Goal: Task Accomplishment & Management: Use online tool/utility

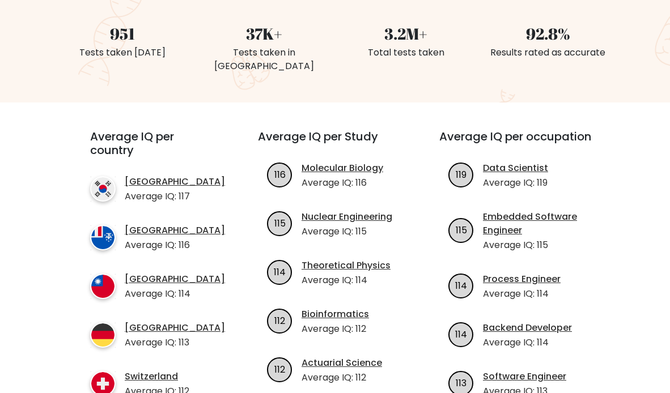
scroll to position [310, 0]
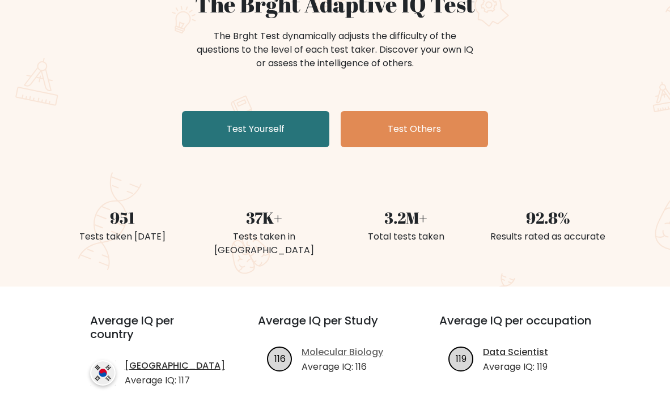
scroll to position [151, 0]
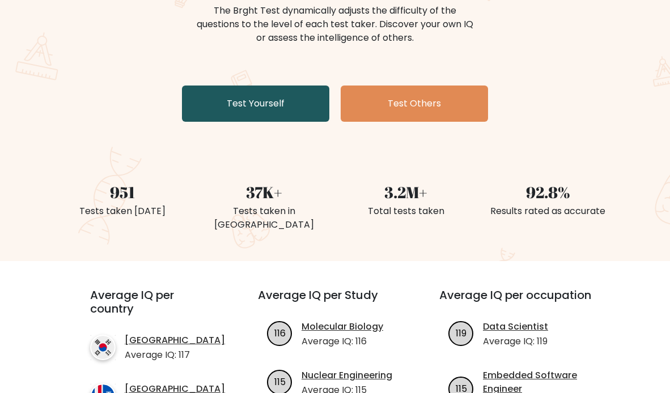
click at [329, 101] on link "Test Yourself" at bounding box center [255, 104] width 147 height 36
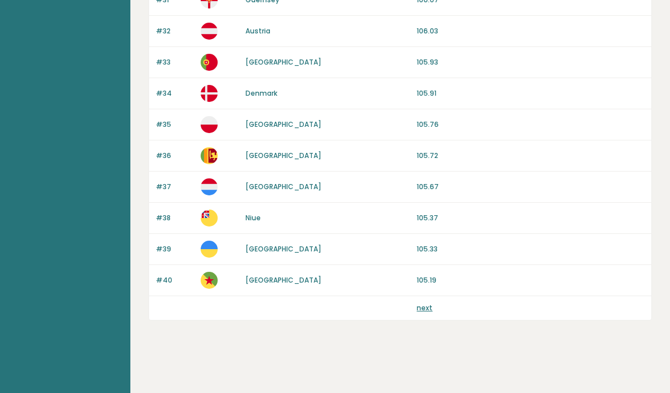
scroll to position [3654, 0]
click at [417, 313] on link "next" at bounding box center [425, 308] width 16 height 10
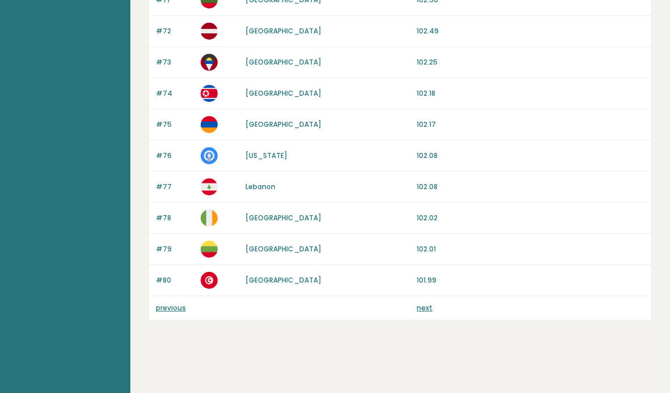
scroll to position [2183, 0]
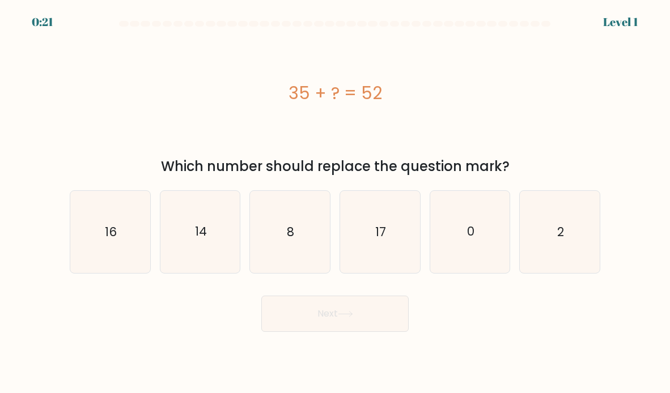
click at [392, 202] on form "a. 8" at bounding box center [335, 176] width 670 height 311
click at [374, 192] on icon "17" at bounding box center [380, 232] width 80 height 80
click at [336, 197] on input "d. 17" at bounding box center [335, 200] width 1 height 6
radio input "true"
click at [379, 193] on icon "17" at bounding box center [380, 232] width 79 height 79
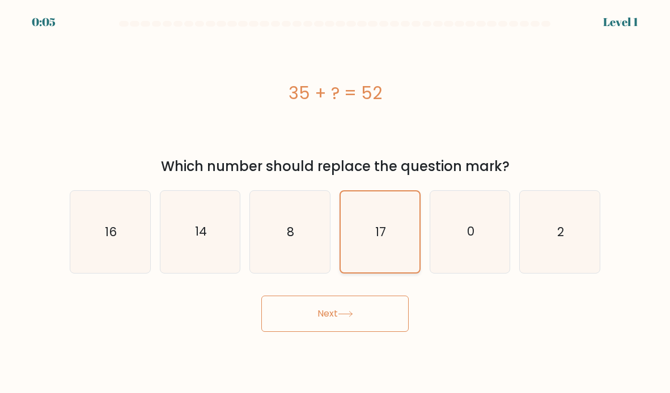
click at [336, 197] on input "d. 17" at bounding box center [335, 200] width 1 height 6
click at [367, 193] on icon "17" at bounding box center [380, 232] width 79 height 79
click at [336, 197] on input "d. 17" at bounding box center [335, 200] width 1 height 6
click at [367, 193] on icon "17" at bounding box center [380, 232] width 79 height 79
click at [336, 197] on input "d. 17" at bounding box center [335, 200] width 1 height 6
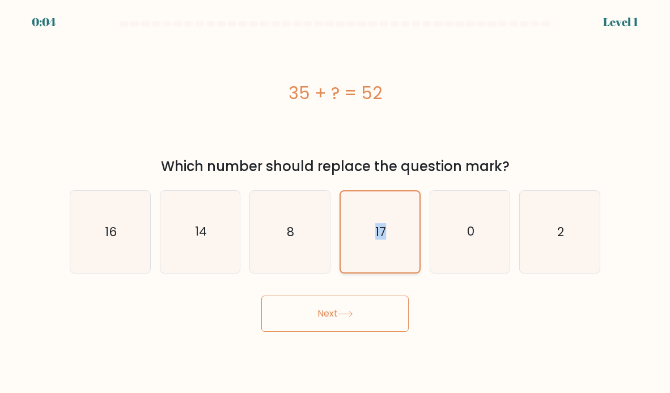
click at [392, 193] on icon "17" at bounding box center [380, 232] width 79 height 79
click at [336, 197] on input "d. 17" at bounding box center [335, 200] width 1 height 6
click at [367, 193] on icon "17" at bounding box center [380, 232] width 79 height 79
click at [336, 197] on input "d. 17" at bounding box center [335, 200] width 1 height 6
click at [0, 0] on span "d." at bounding box center [0, 0] width 0 height 0
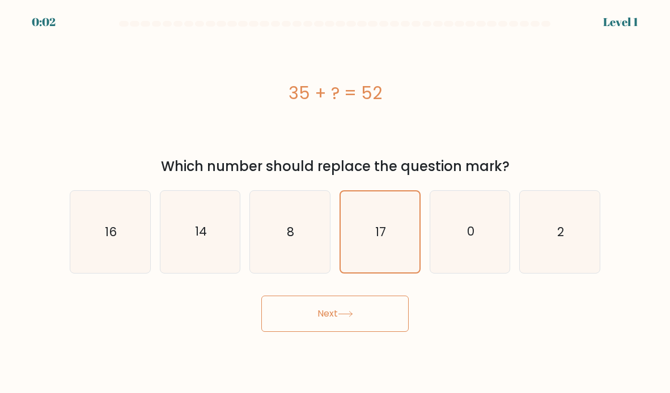
click at [336, 197] on input "d. 17" at bounding box center [335, 200] width 1 height 6
click at [370, 193] on icon "17" at bounding box center [380, 232] width 79 height 79
click at [336, 197] on input "d. 17" at bounding box center [335, 200] width 1 height 6
click at [324, 296] on button "Next" at bounding box center [334, 314] width 147 height 36
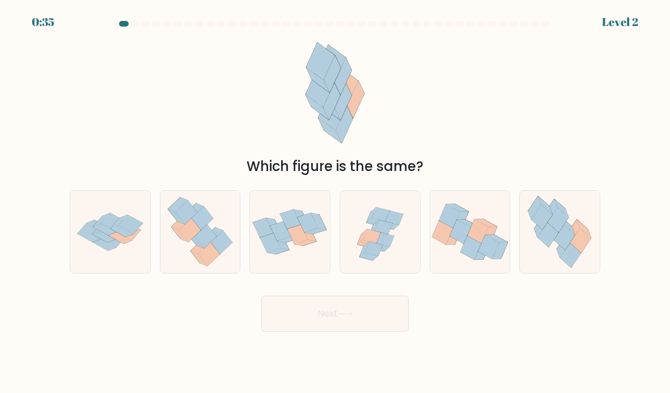
scroll to position [651, 0]
click at [366, 244] on icon at bounding box center [372, 237] width 18 height 14
click at [336, 202] on input "d." at bounding box center [335, 200] width 1 height 6
radio input "true"
click at [292, 230] on icon at bounding box center [290, 219] width 20 height 19
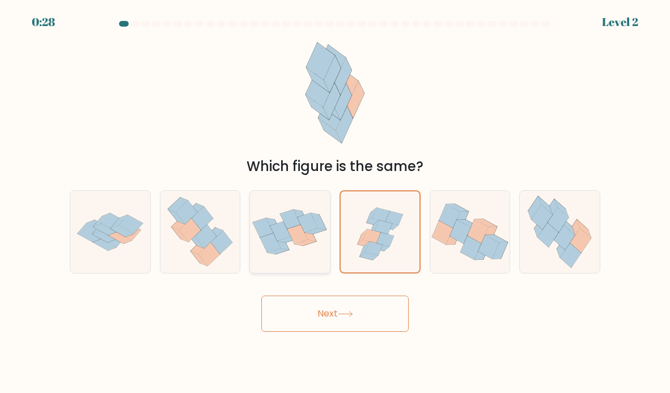
click at [335, 202] on input "c." at bounding box center [335, 200] width 1 height 6
radio input "true"
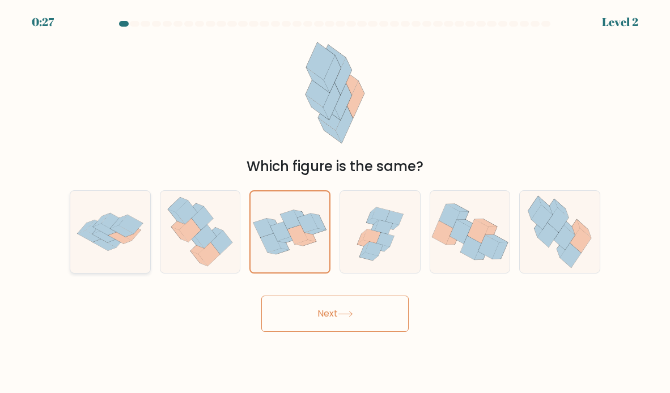
click at [109, 247] on icon at bounding box center [113, 237] width 24 height 19
click at [335, 202] on input "a." at bounding box center [335, 200] width 1 height 6
radio input "true"
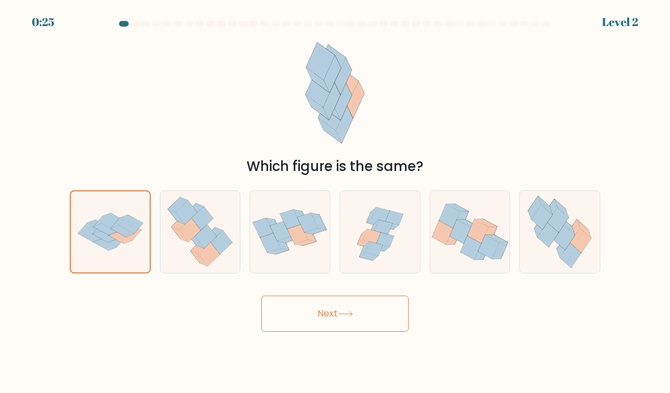
click at [321, 332] on button "Next" at bounding box center [334, 314] width 147 height 36
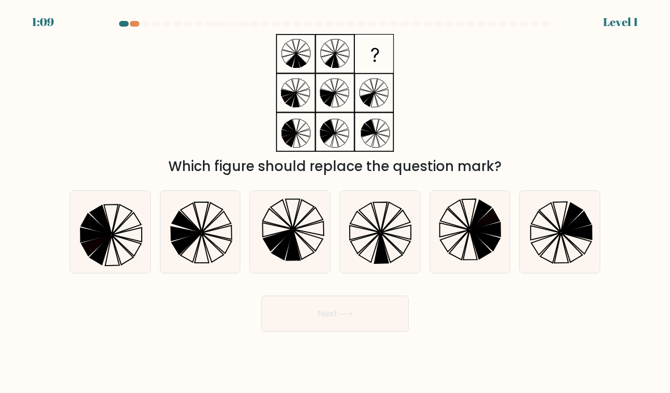
scroll to position [0, 0]
